Goal: Task Accomplishment & Management: Manage account settings

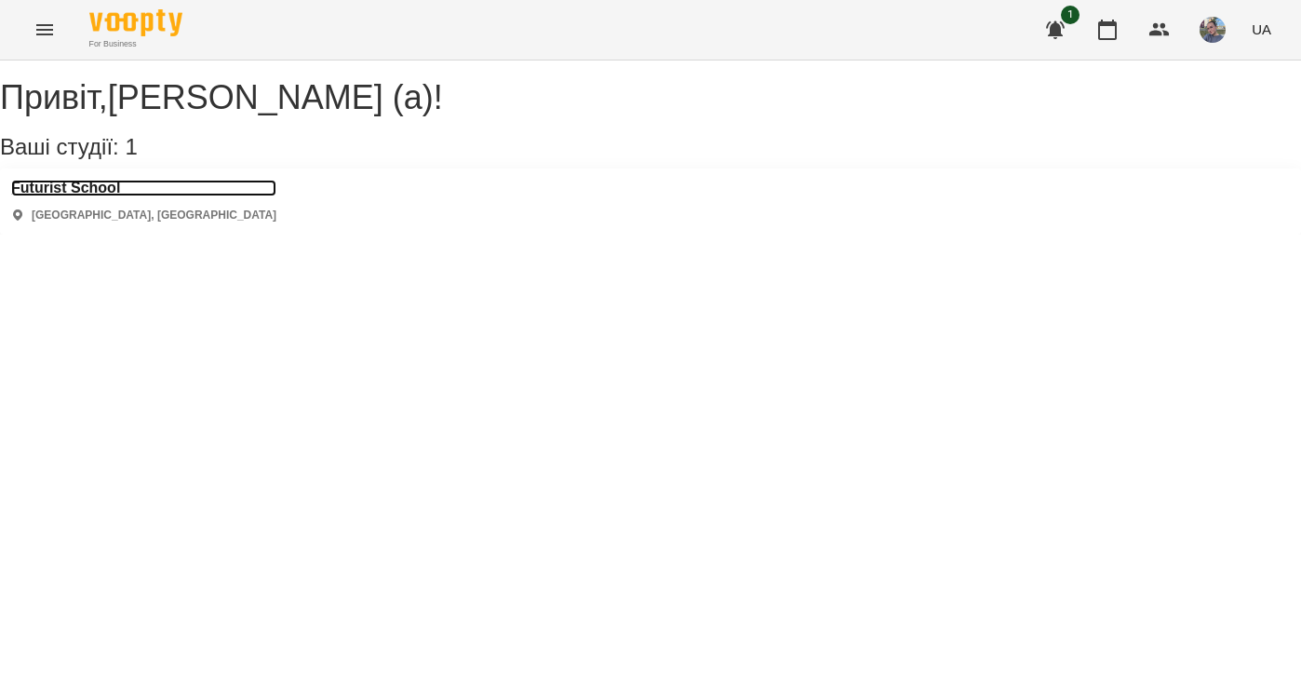
click at [103, 196] on h3 "Futurist School" at bounding box center [143, 188] width 265 height 17
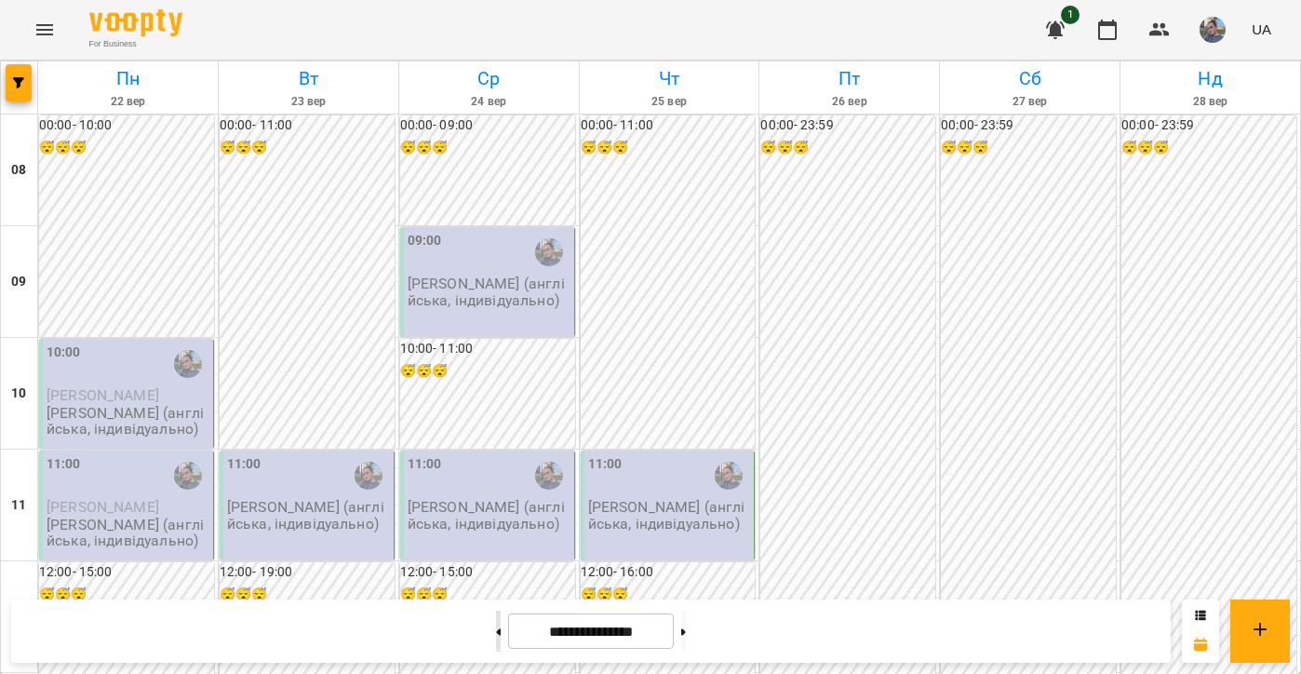
click at [496, 637] on button at bounding box center [498, 631] width 5 height 41
type input "**********"
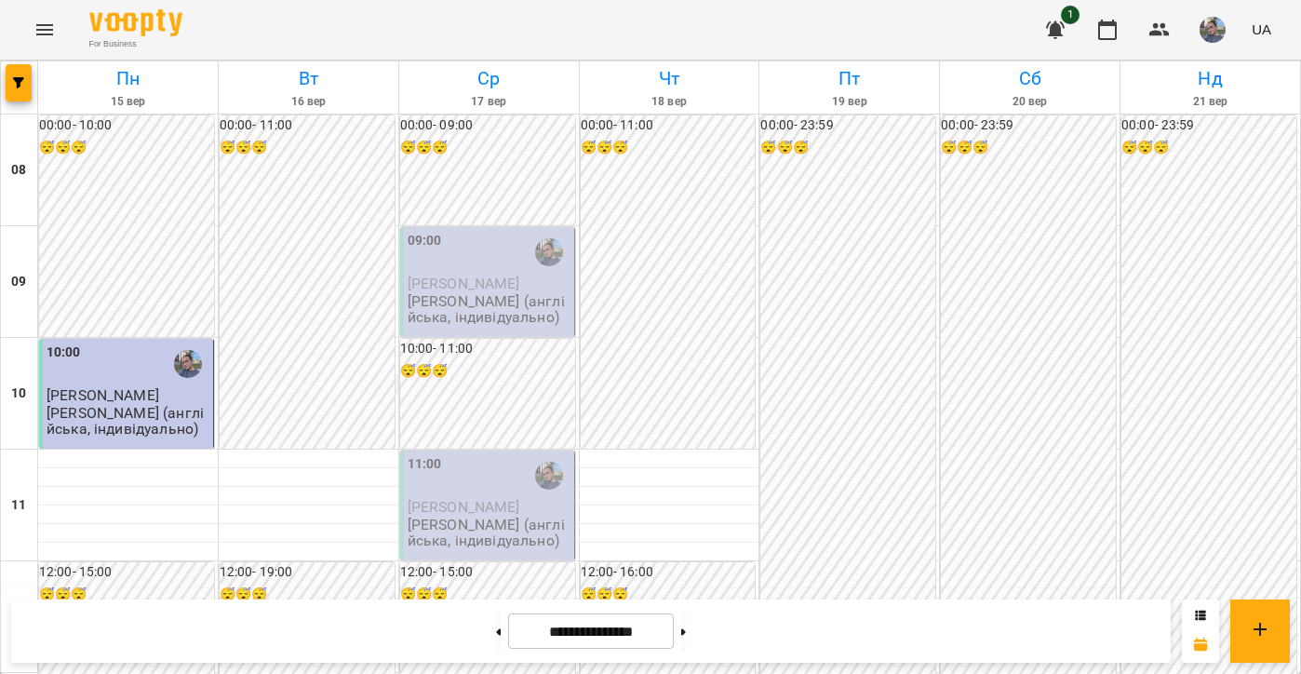
scroll to position [1180, 0]
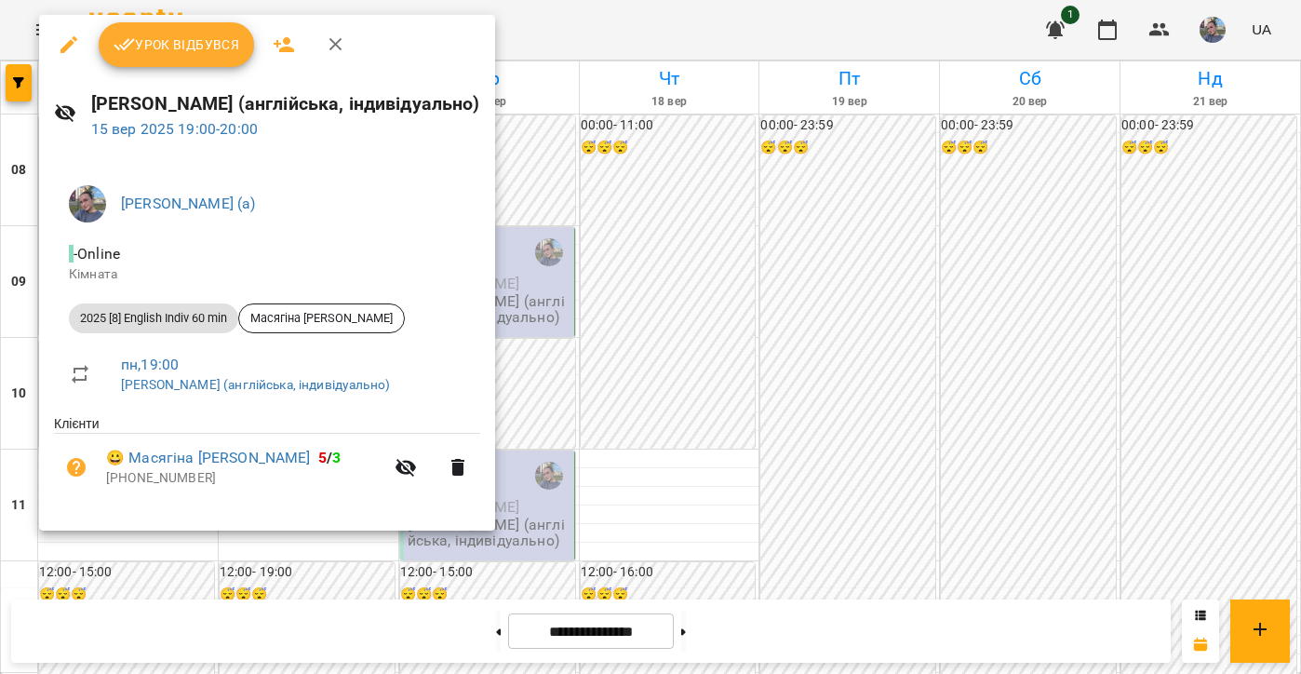
click at [166, 65] on button "Урок відбувся" at bounding box center [177, 44] width 156 height 45
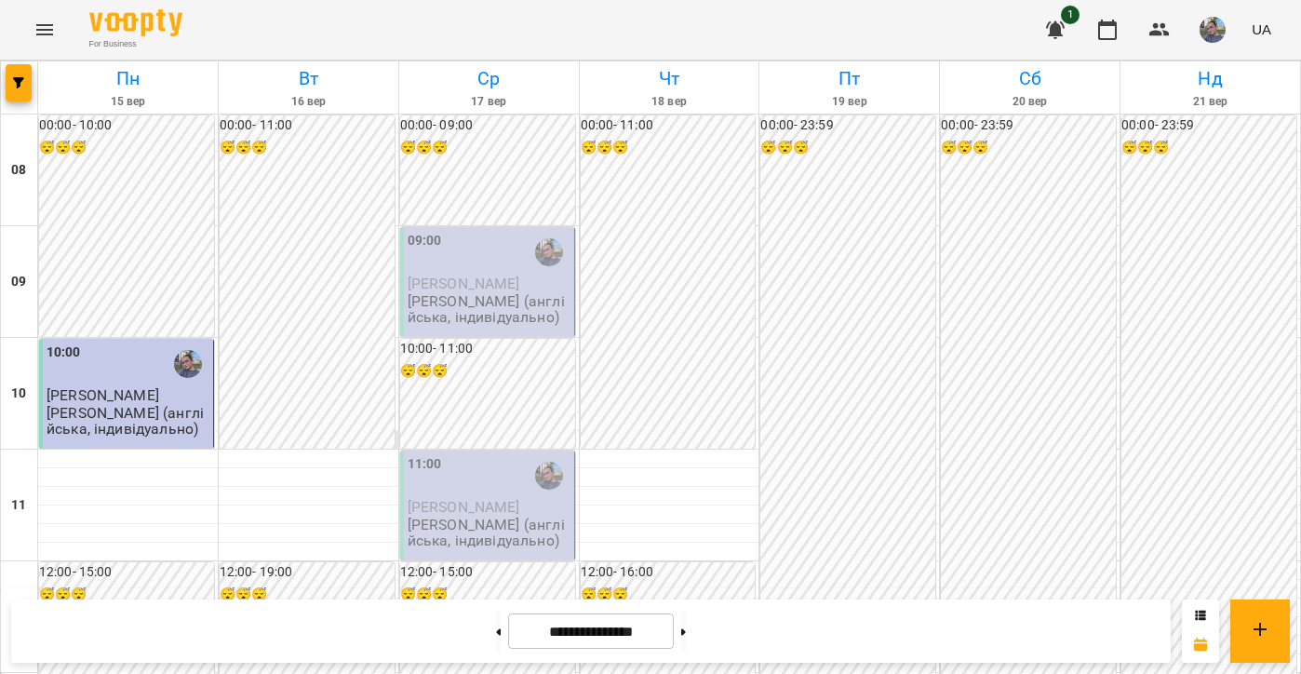
scroll to position [1200, 0]
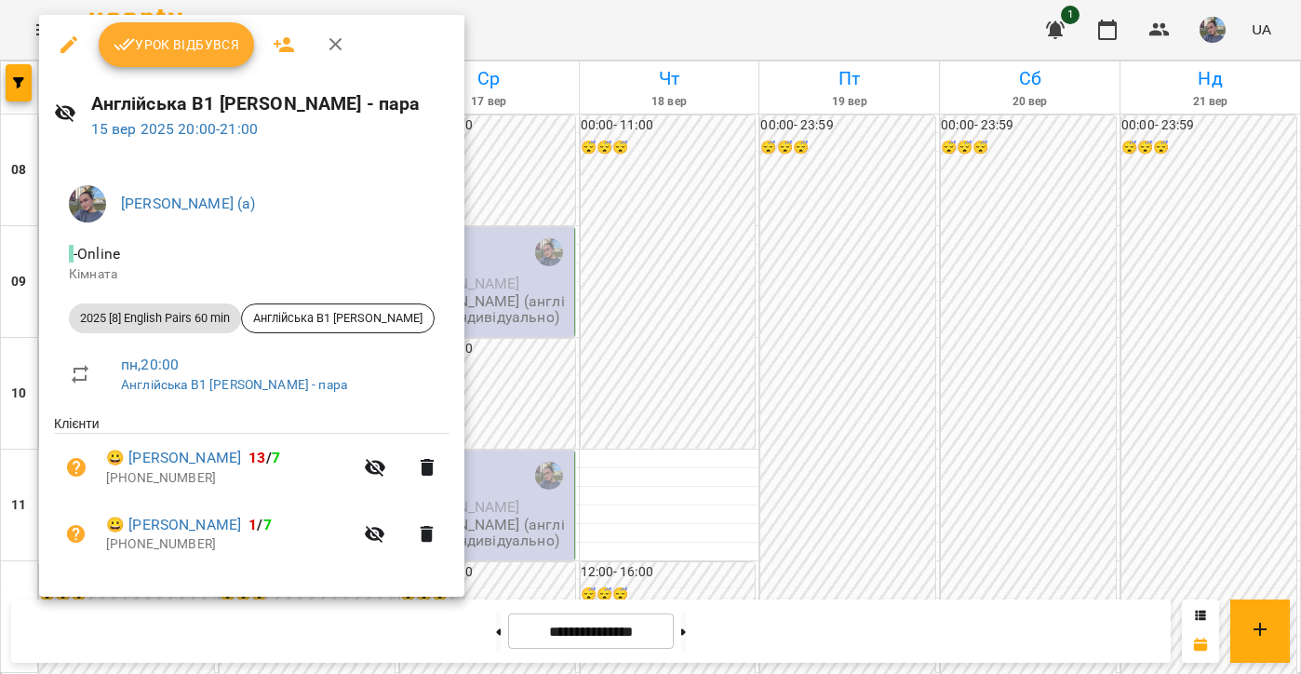
click at [203, 43] on span "Урок відбувся" at bounding box center [177, 45] width 127 height 22
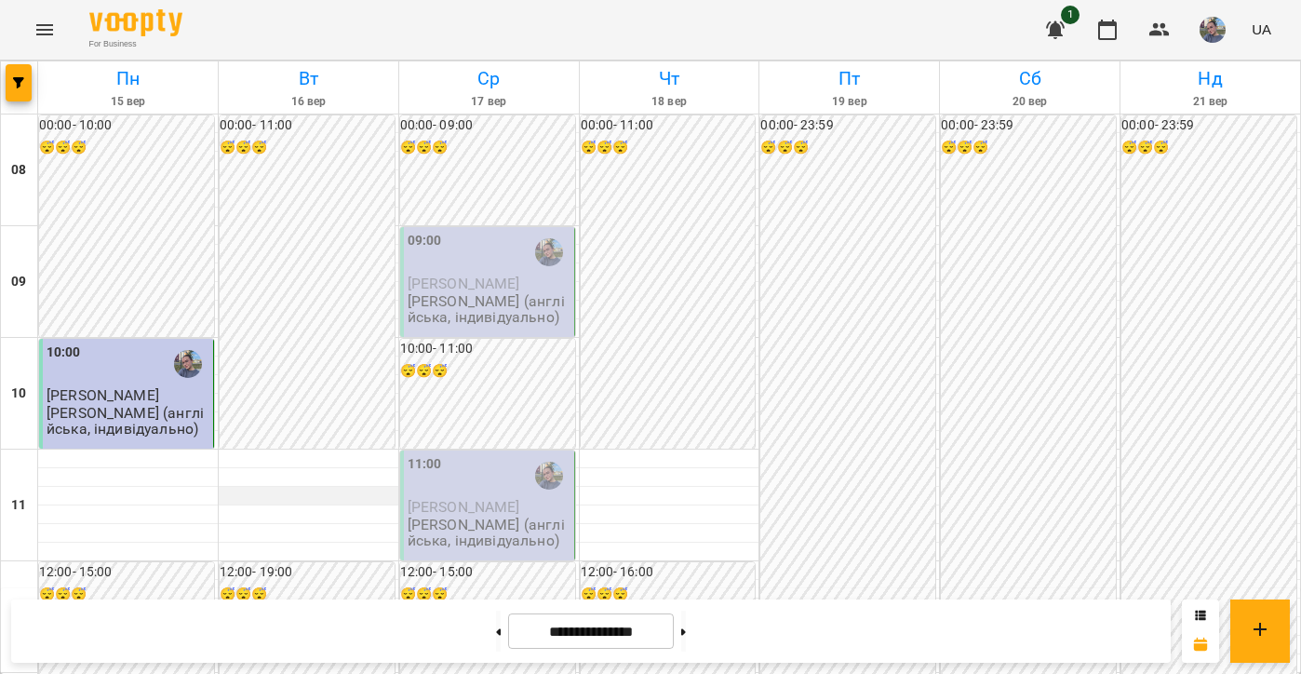
scroll to position [450, 0]
